Goal: Contribute content

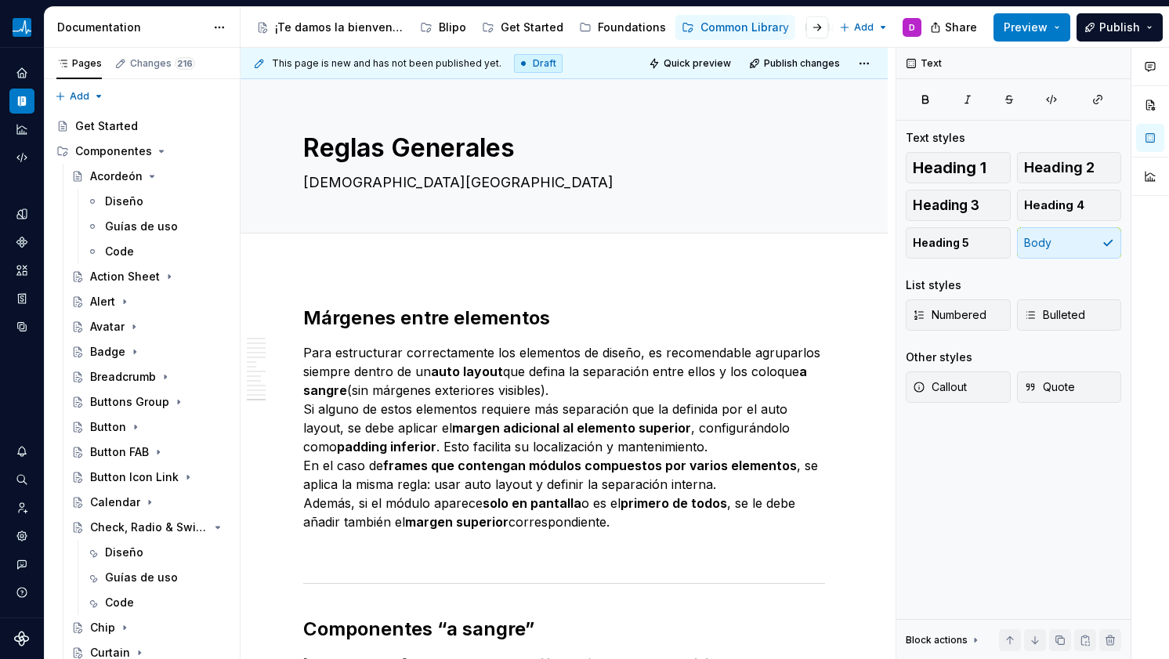
scroll to position [2226, 0]
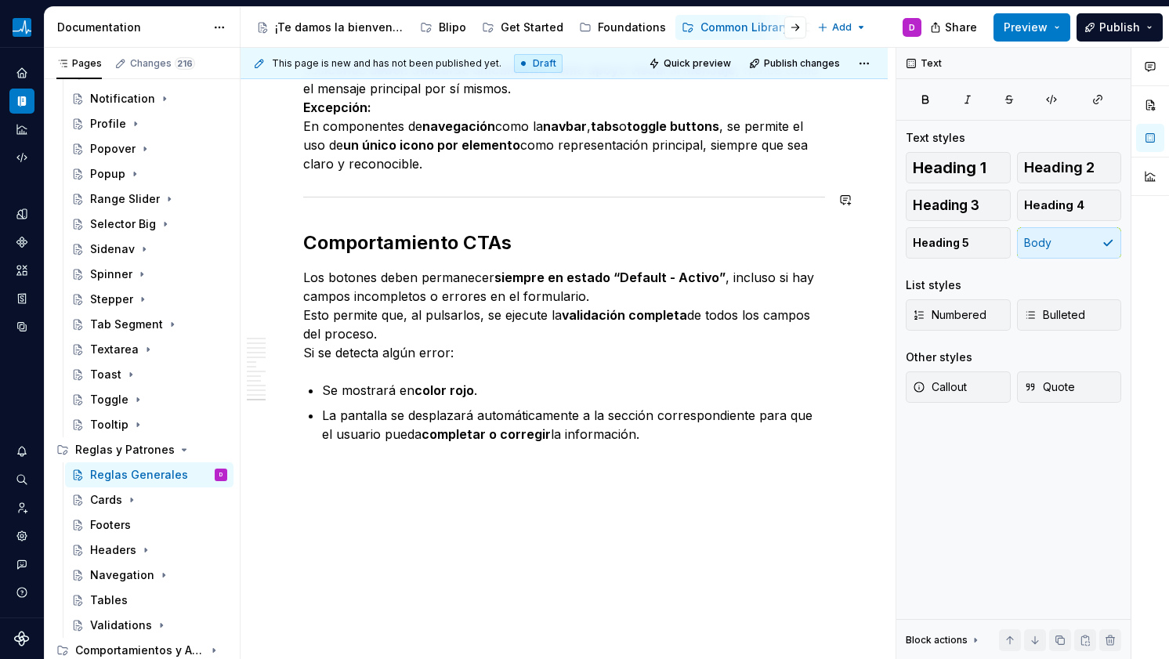
type textarea "*"
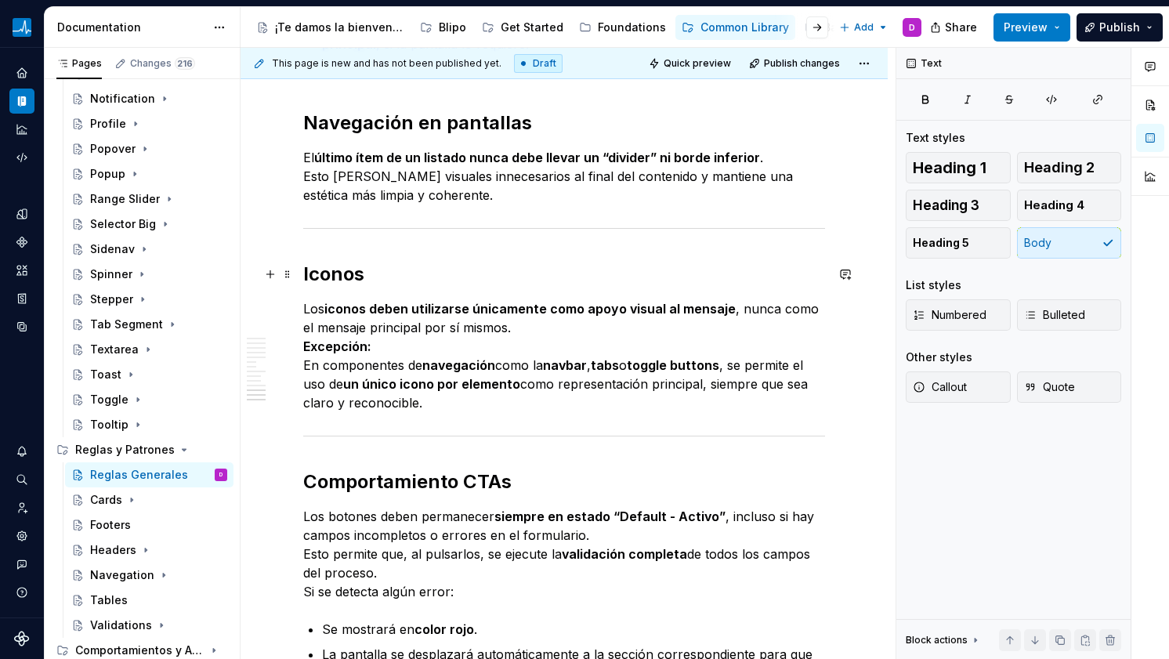
scroll to position [1977, 0]
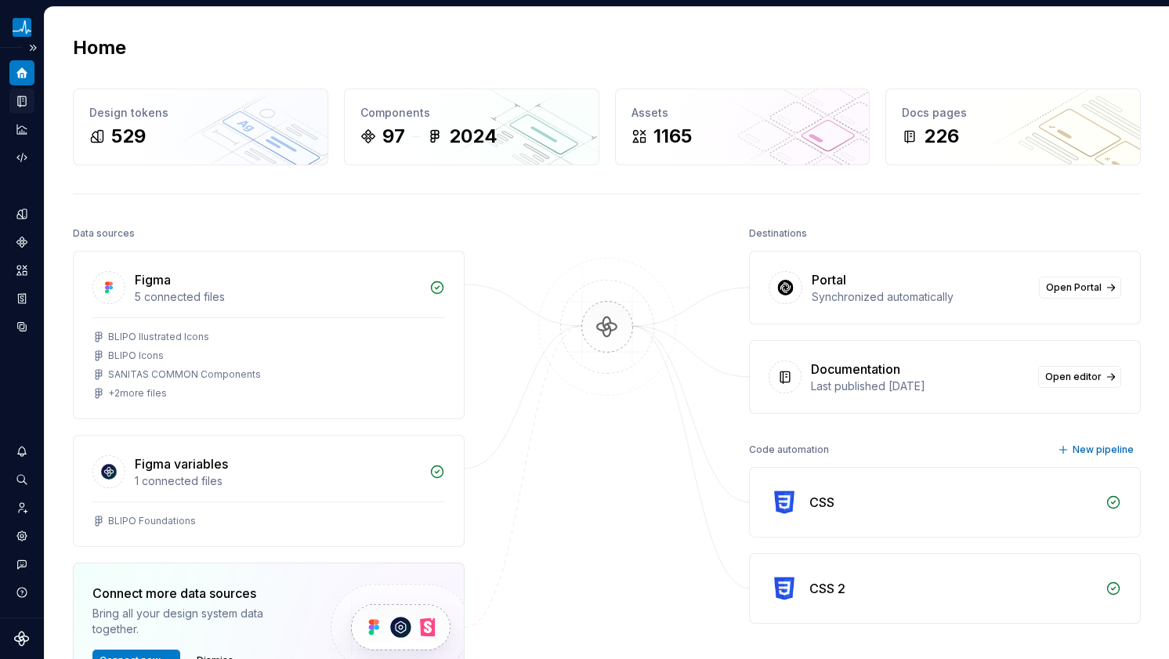
click at [18, 97] on icon "Documentation" at bounding box center [22, 101] width 8 height 10
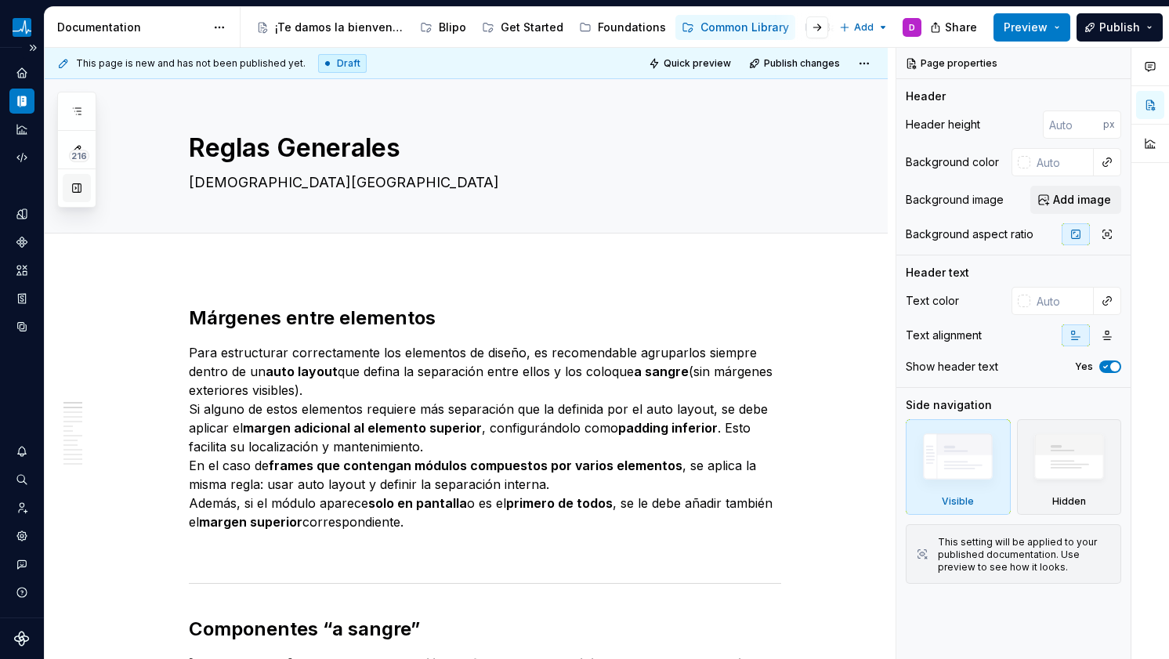
click at [76, 185] on button "button" at bounding box center [77, 188] width 28 height 28
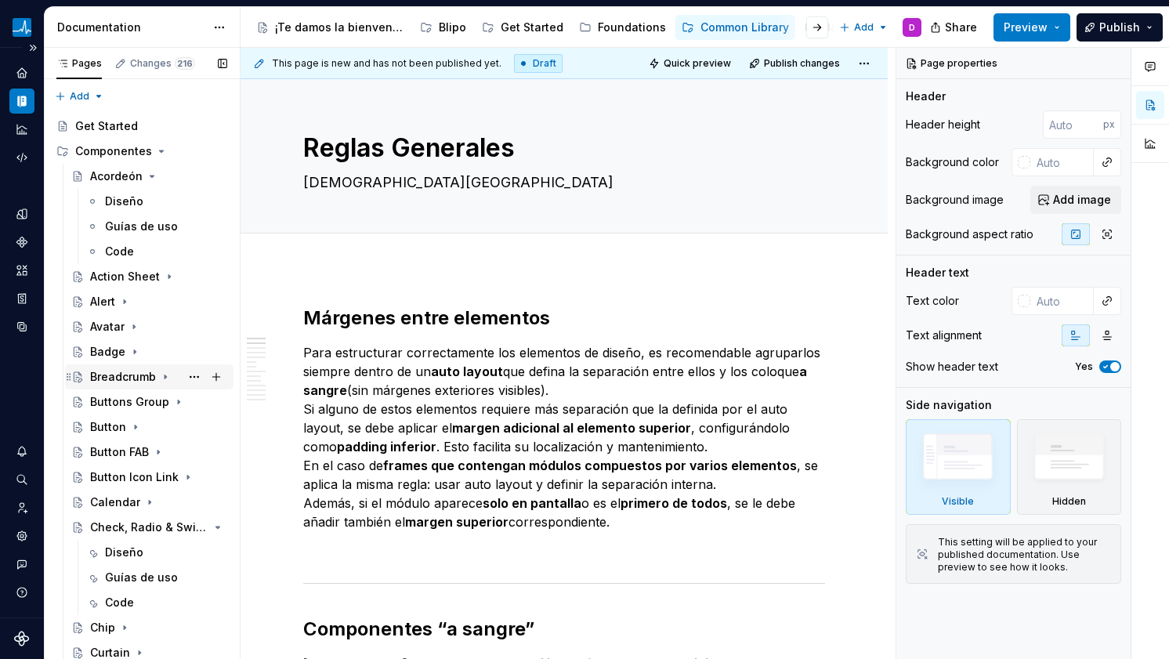
scroll to position [618, 0]
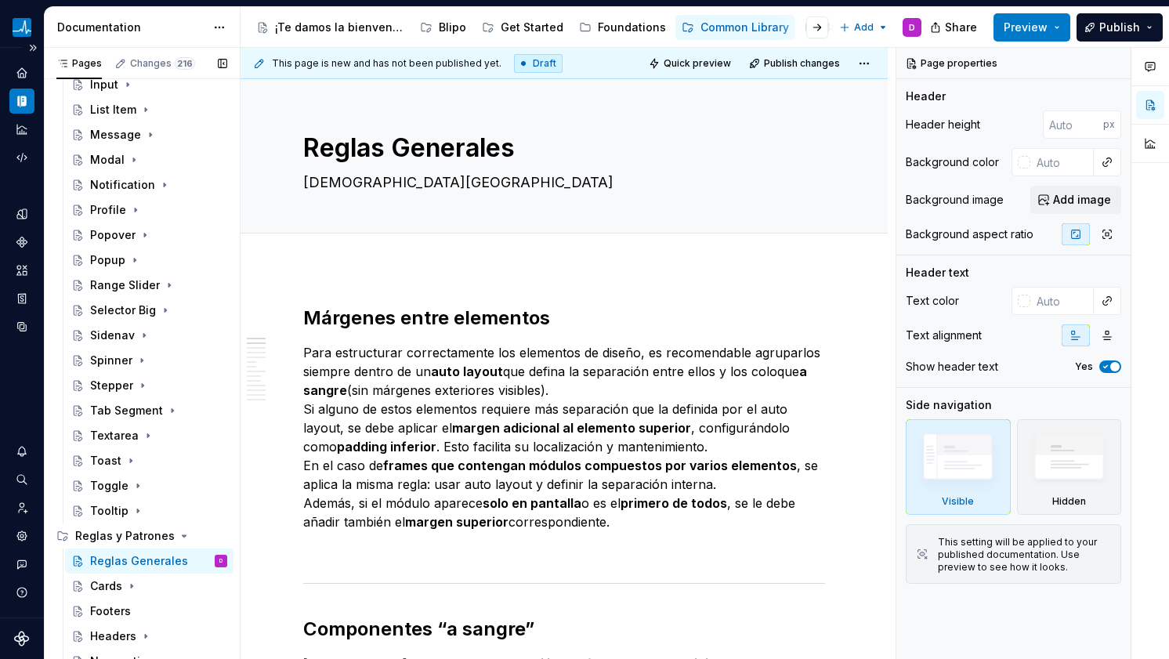
type textarea "*"
